Goal: Information Seeking & Learning: Find contact information

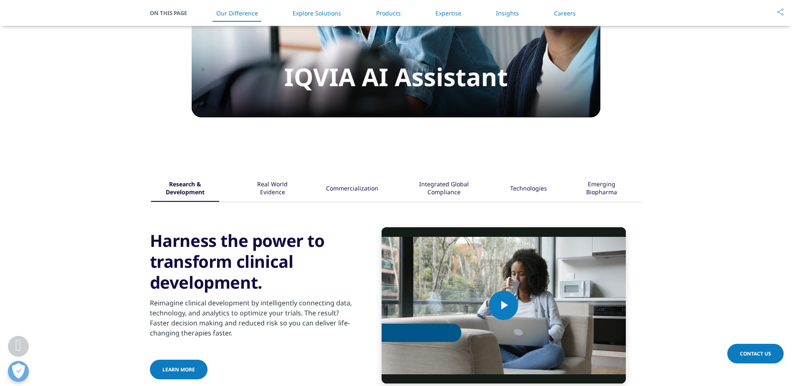
scroll to position [1044, 0]
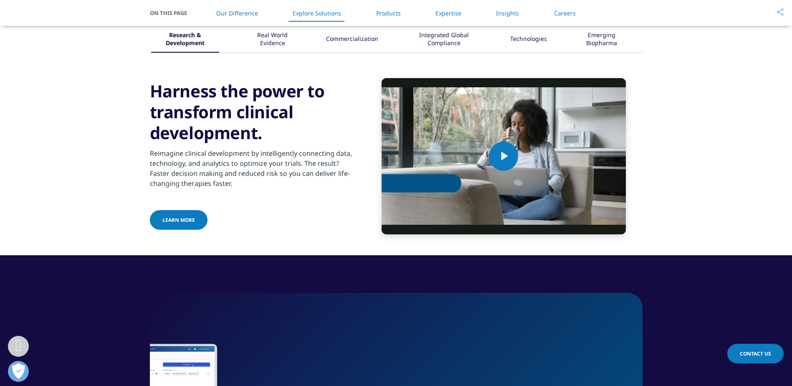
click at [743, 356] on span "Contact Us" at bounding box center [755, 353] width 31 height 7
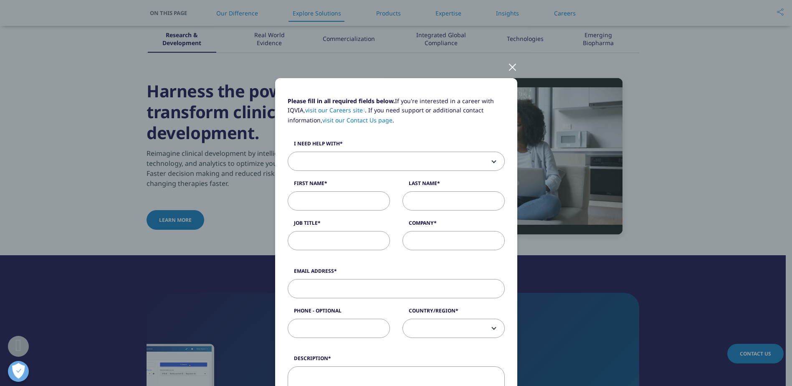
click at [508, 69] on div at bounding box center [513, 66] width 10 height 23
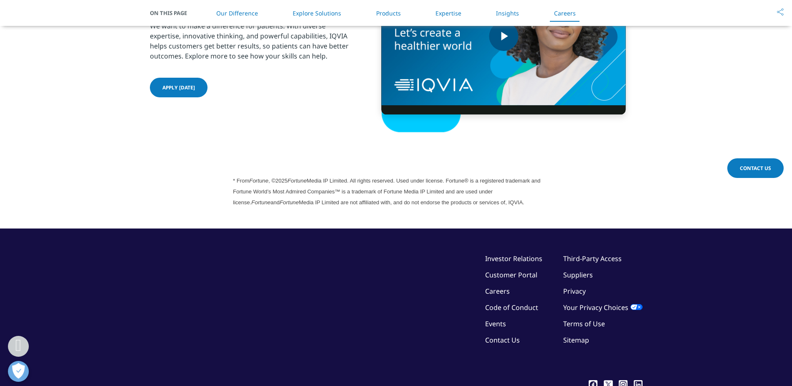
scroll to position [2267, 0]
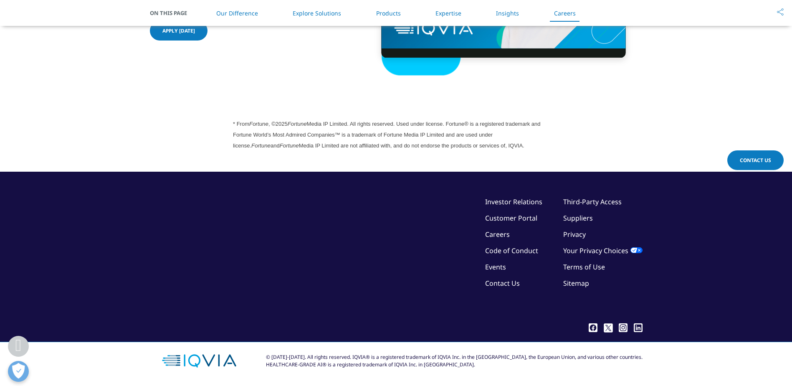
click at [509, 284] on link "Contact Us" at bounding box center [502, 283] width 35 height 9
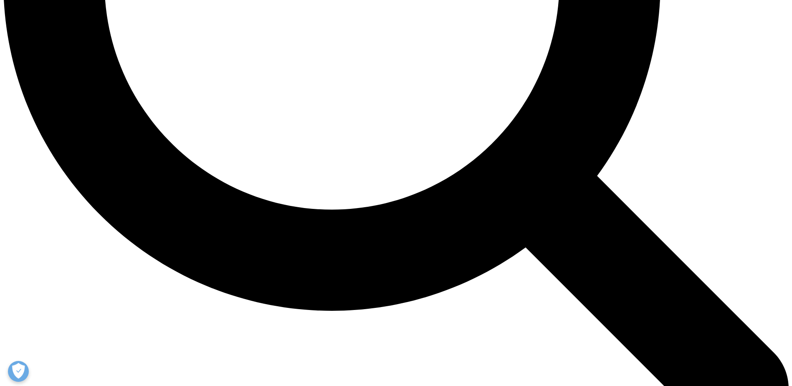
scroll to position [1145, 0]
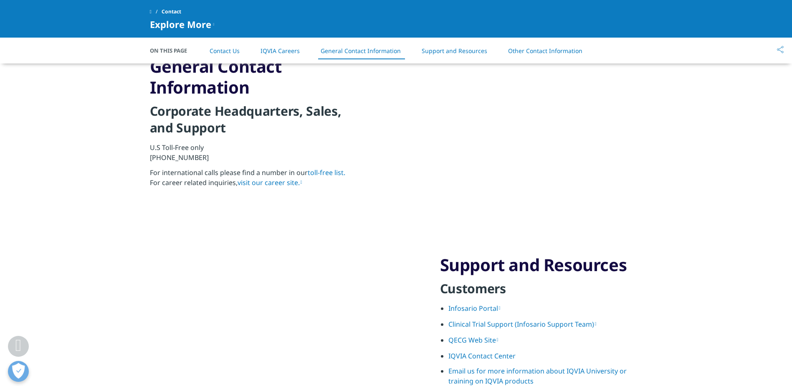
scroll to position [905, 0]
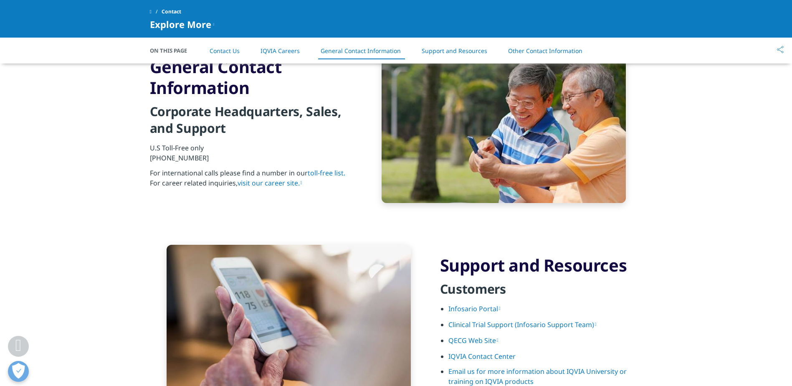
click at [220, 47] on link "Contact Us" at bounding box center [225, 51] width 30 height 8
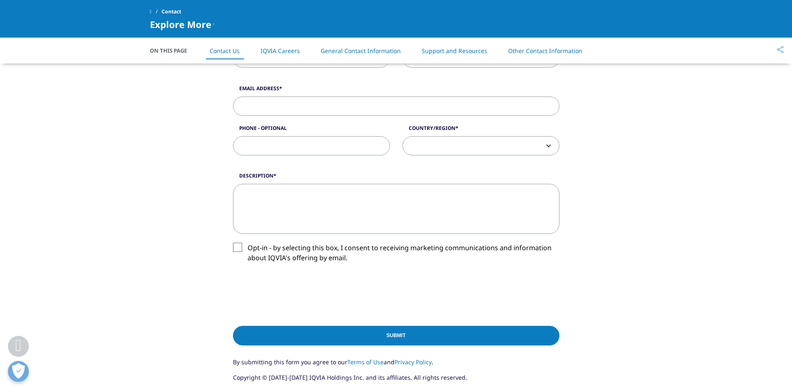
scroll to position [336, 0]
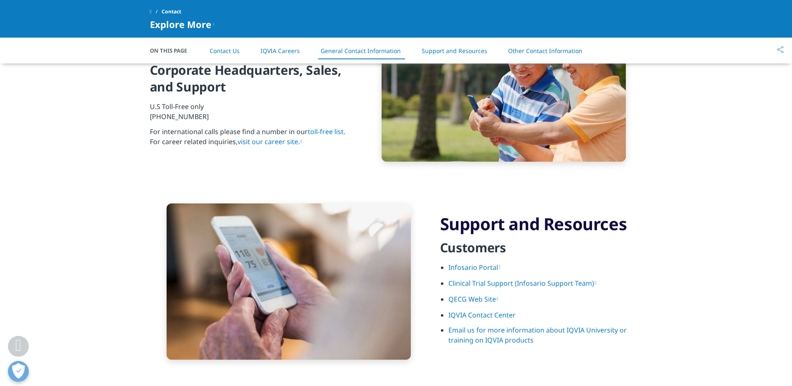
click at [561, 54] on link "Other Contact Information" at bounding box center [545, 51] width 74 height 8
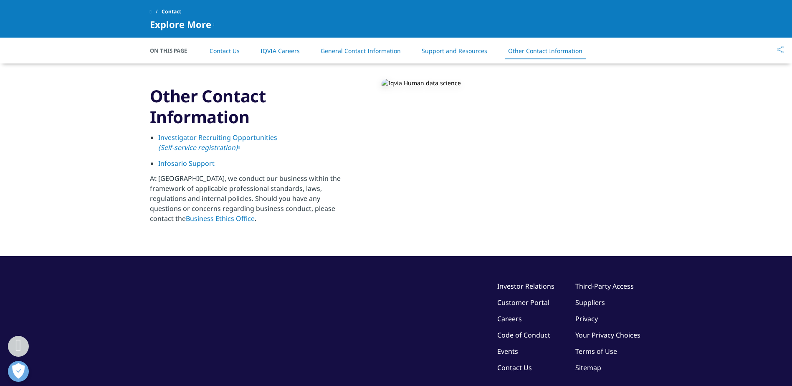
scroll to position [1301, 0]
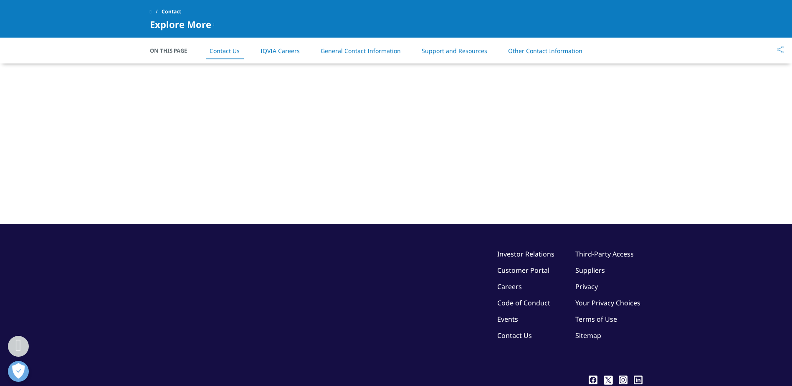
scroll to position [195, 0]
